Goal: Information Seeking & Learning: Find specific fact

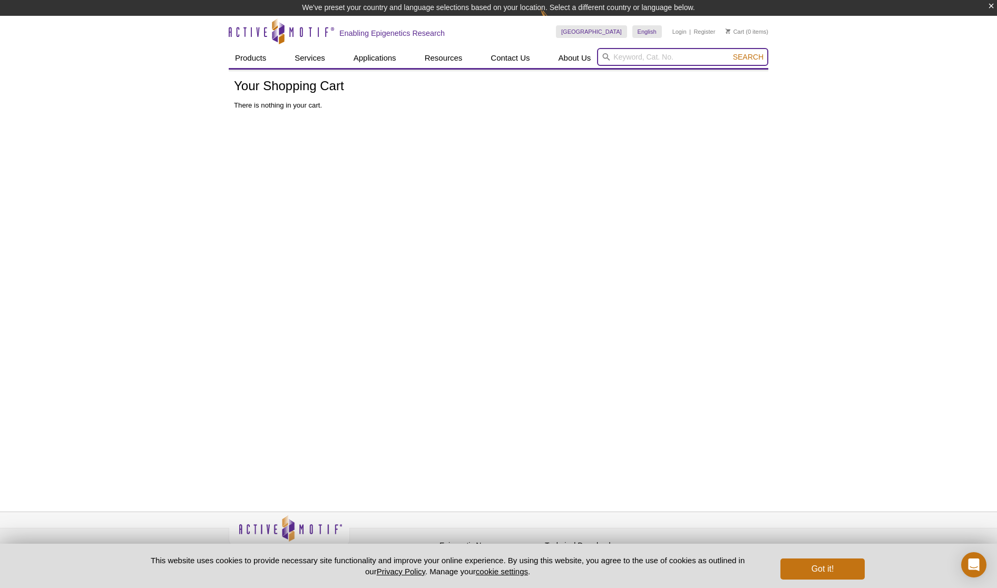
click at [640, 56] on input "search" at bounding box center [682, 57] width 171 height 18
paste input "105320"
type input "105320"
click at [730, 52] on button "Search" at bounding box center [748, 56] width 37 height 9
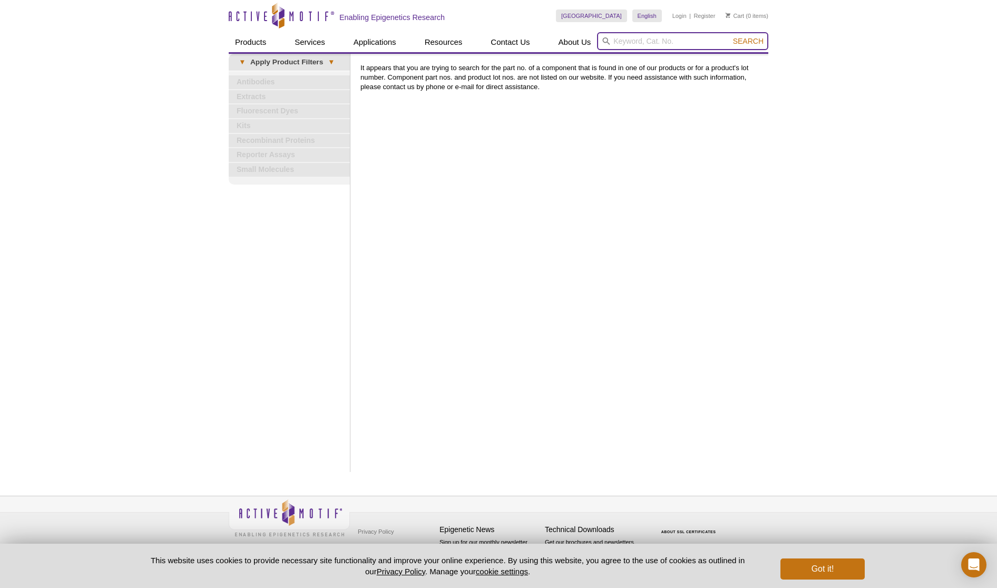
click at [669, 38] on input "search" at bounding box center [682, 41] width 171 height 18
type input "atac-seq"
click at [730, 36] on button "Search" at bounding box center [748, 40] width 37 height 9
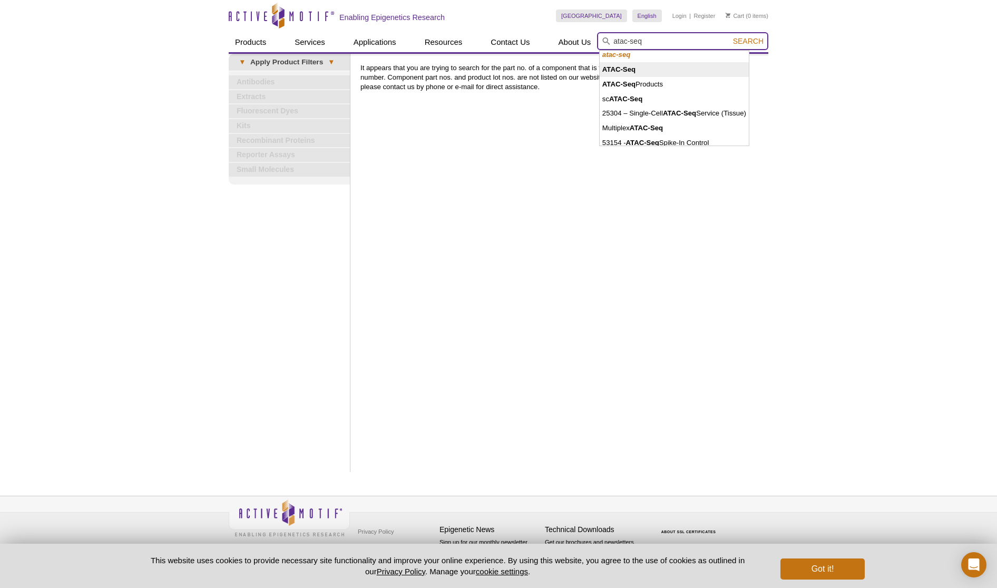
scroll to position [2, 0]
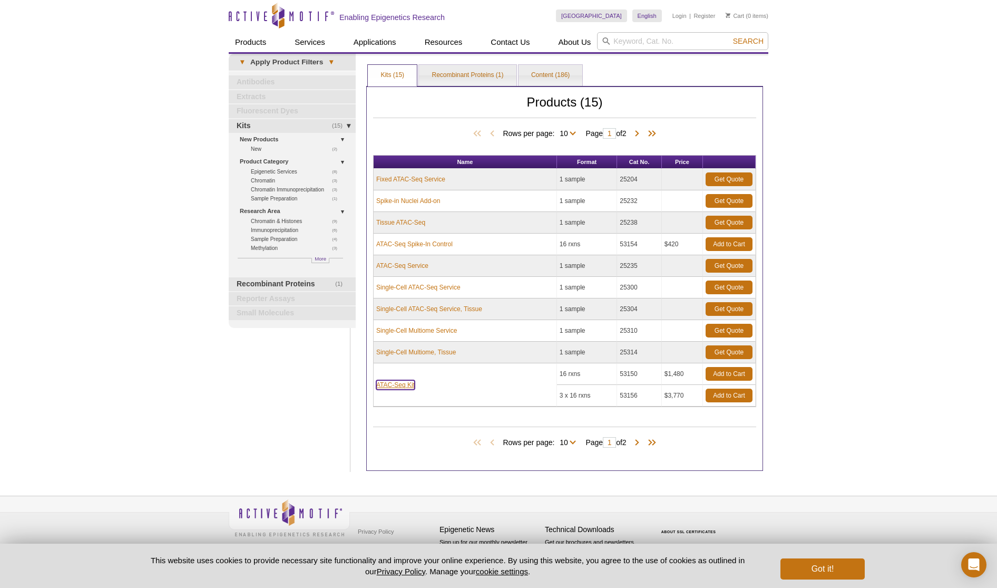
click at [411, 384] on link "ATAC-Seq Kit" at bounding box center [395, 384] width 38 height 9
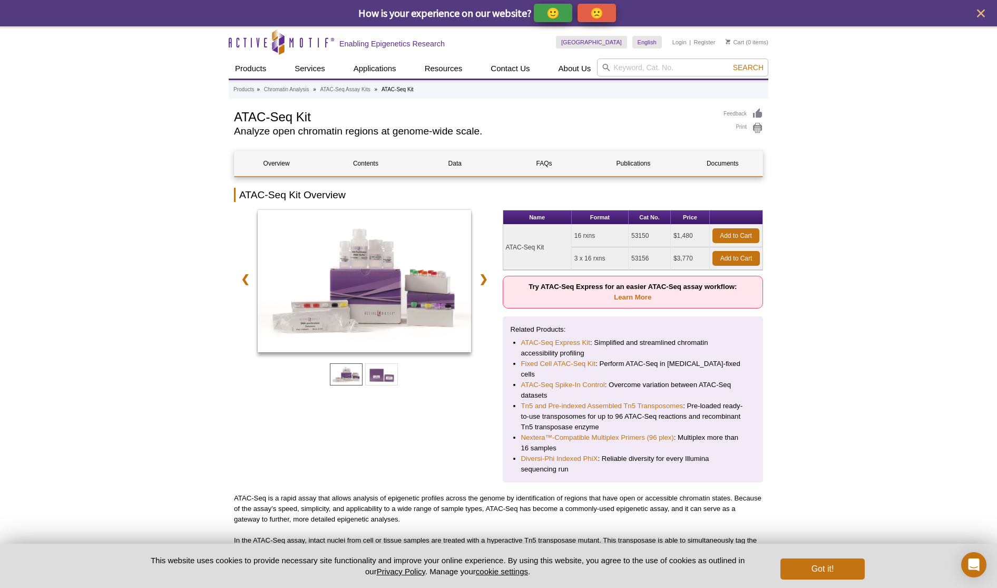
click at [638, 234] on td "53150" at bounding box center [650, 236] width 42 height 23
copy td "53150"
click at [575, 380] on link "ATAC-Seq Spike-In Control" at bounding box center [563, 385] width 84 height 11
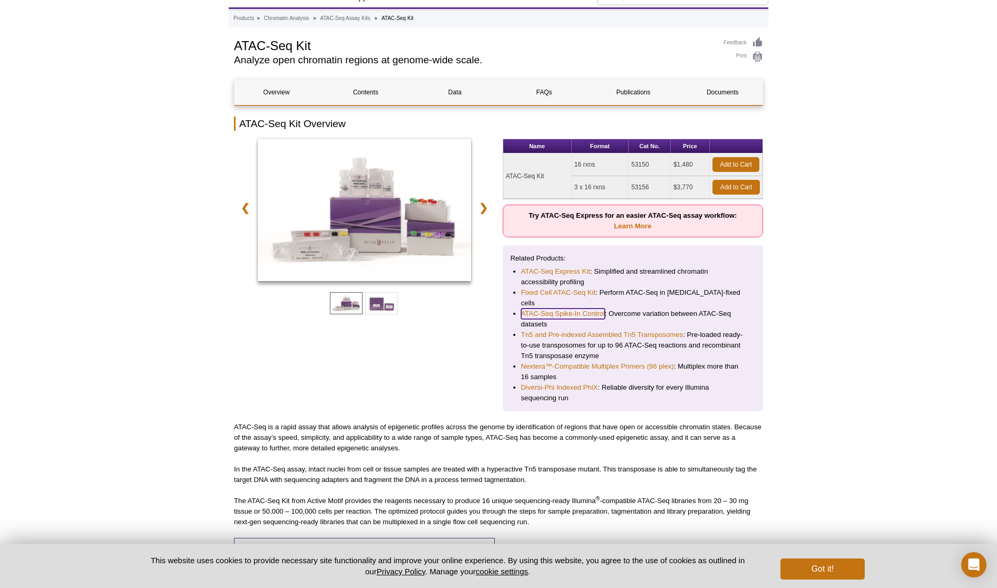
scroll to position [86, 0]
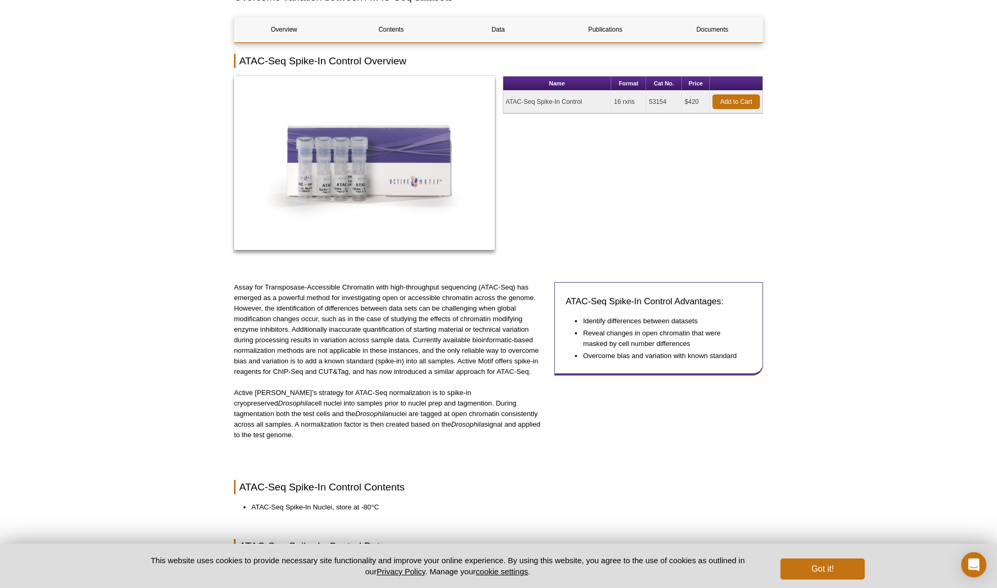
scroll to position [111, 0]
